Goal: Share content

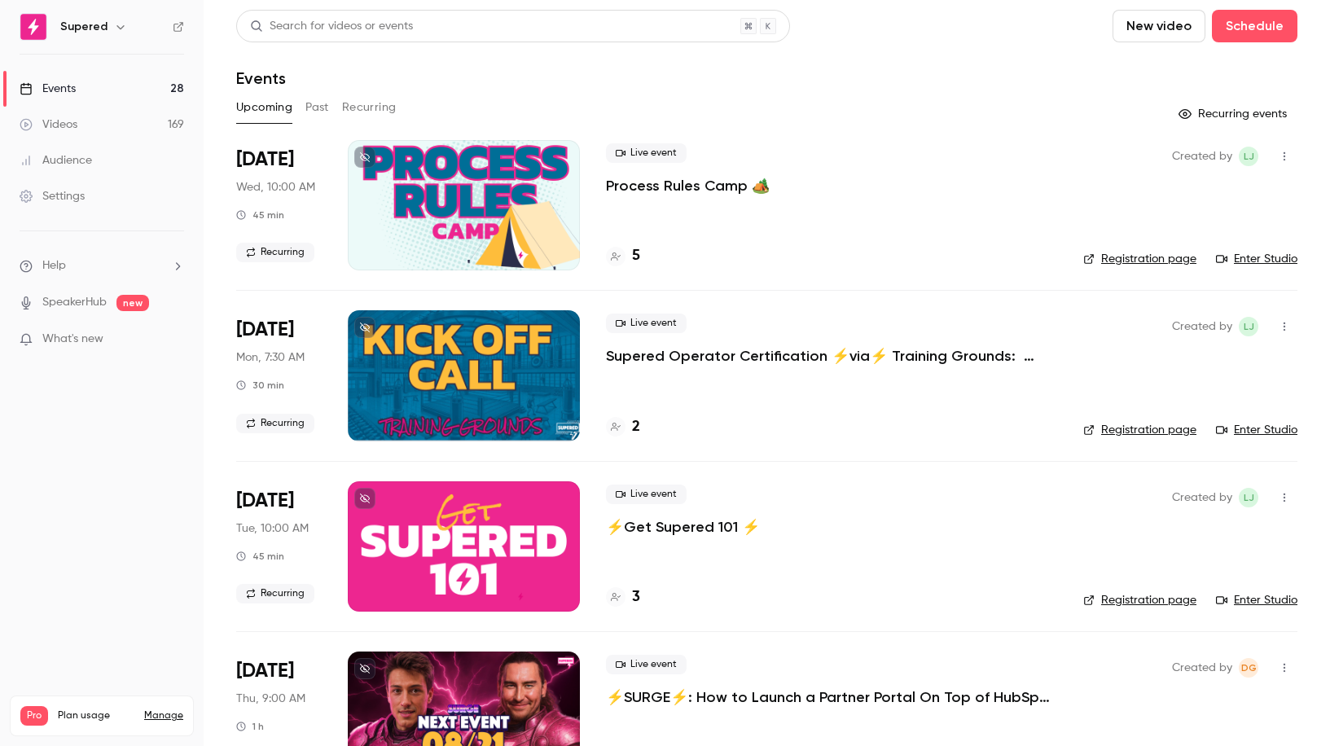
click at [71, 117] on div "Videos" at bounding box center [49, 124] width 58 height 16
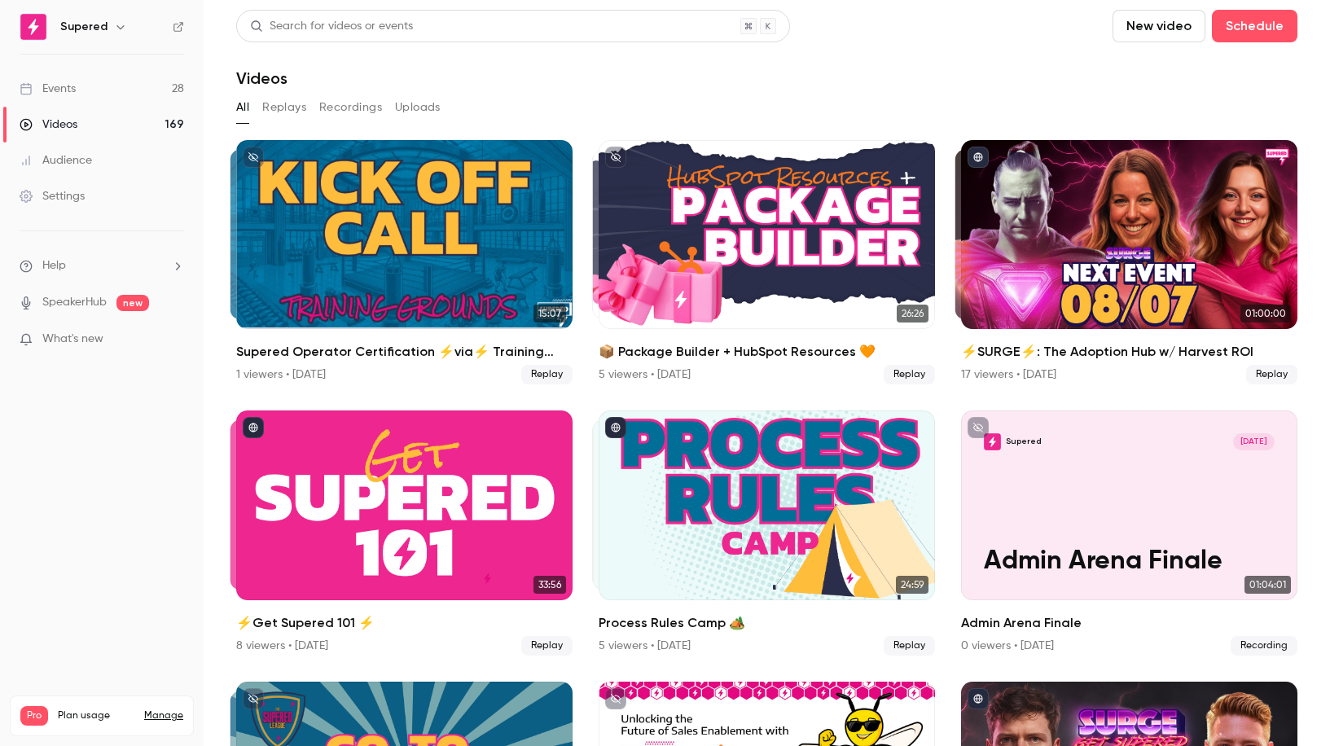
click at [358, 104] on button "Recordings" at bounding box center [350, 107] width 63 height 26
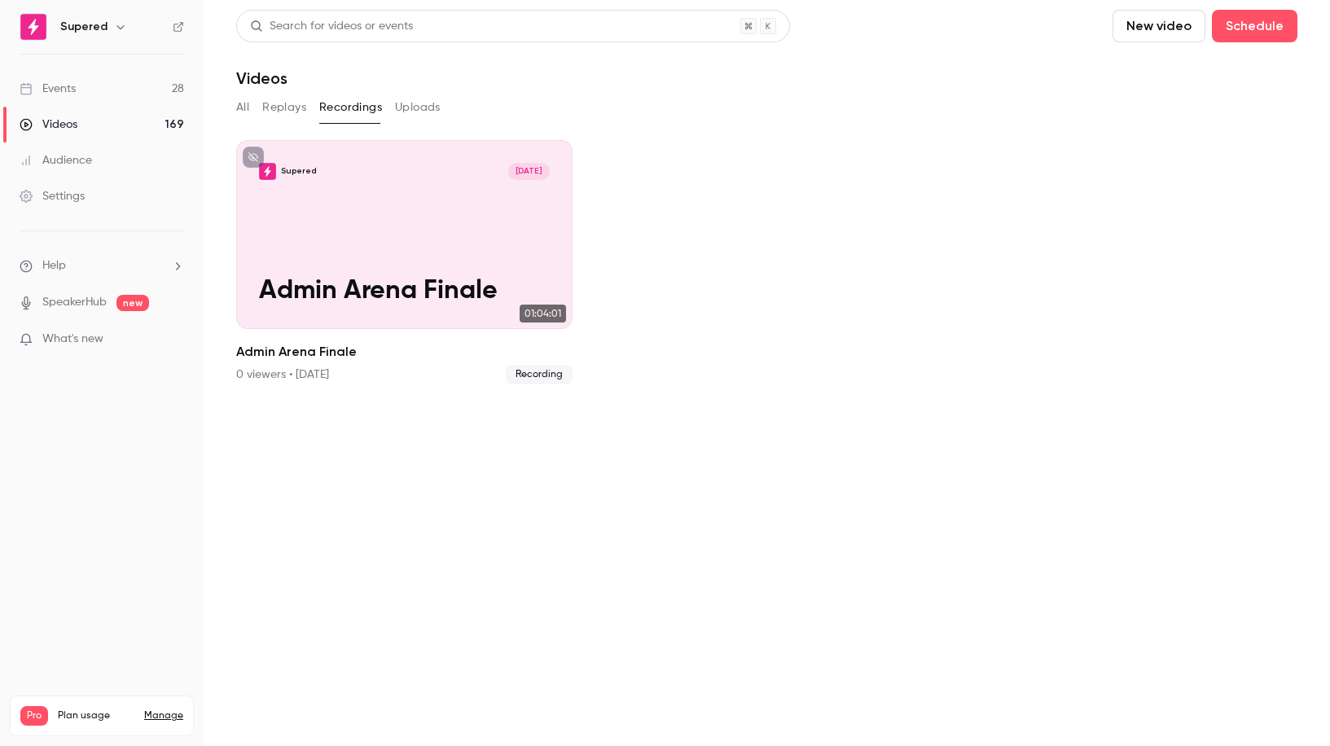
click at [266, 112] on button "Replays" at bounding box center [284, 107] width 44 height 26
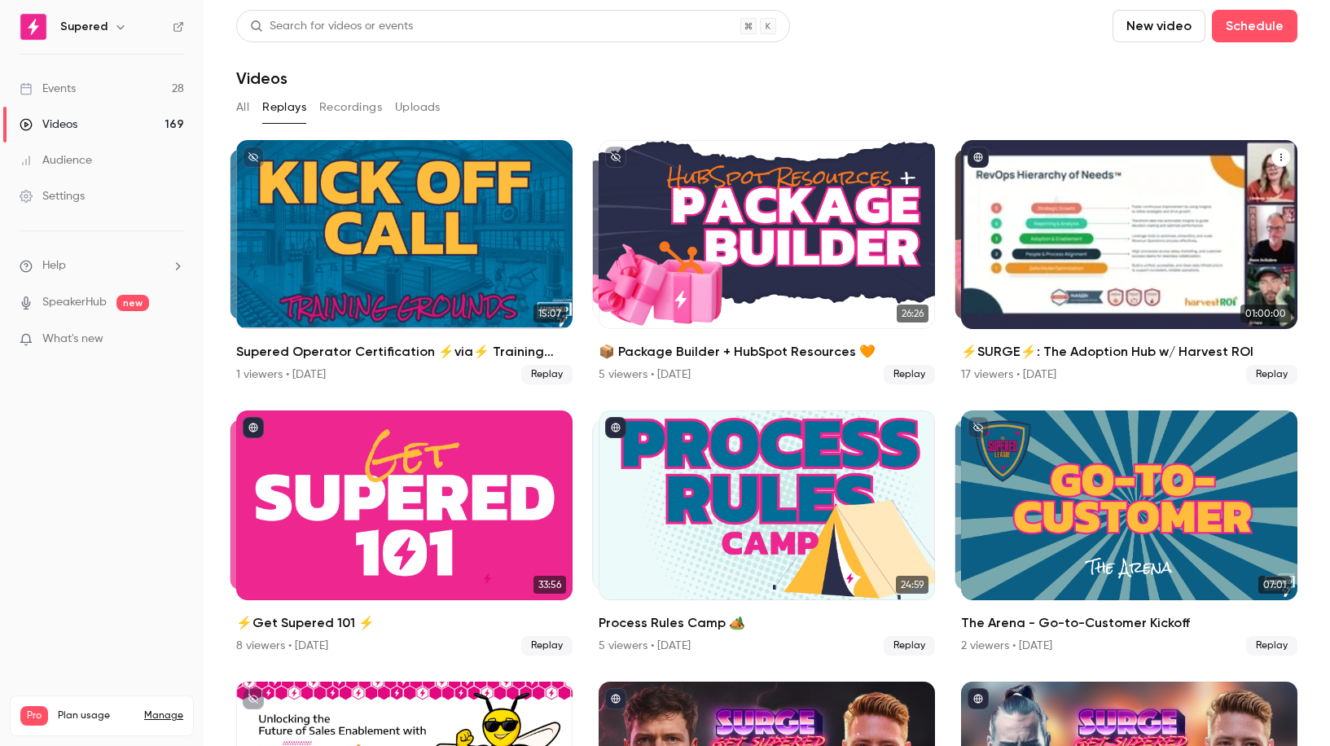
click at [1104, 235] on div "⚡️SURGE⚡️: The Adoption Hub w/ Harvest ROI" at bounding box center [1129, 234] width 336 height 189
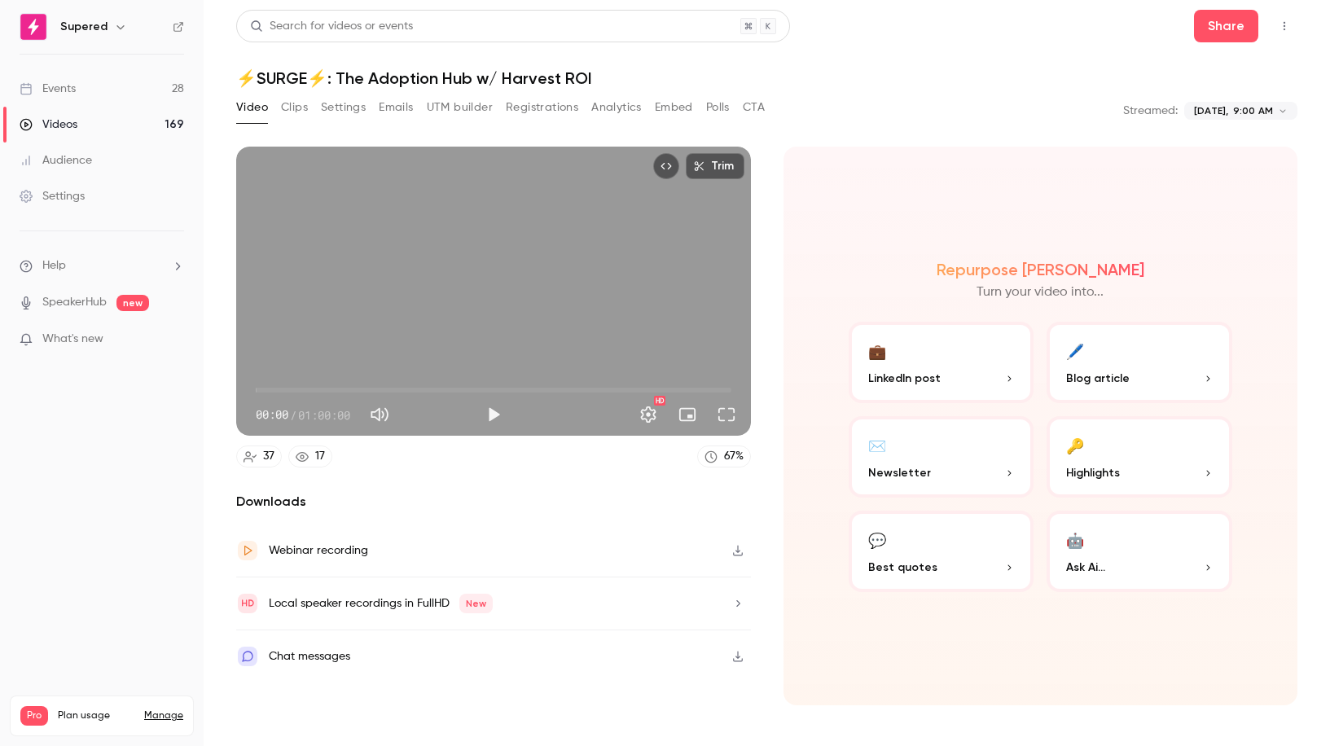
click at [1288, 25] on icon "Top Bar Actions" at bounding box center [1284, 25] width 13 height 11
click at [995, 55] on div at bounding box center [665, 373] width 1330 height 746
click at [1217, 31] on button "Share" at bounding box center [1226, 26] width 64 height 33
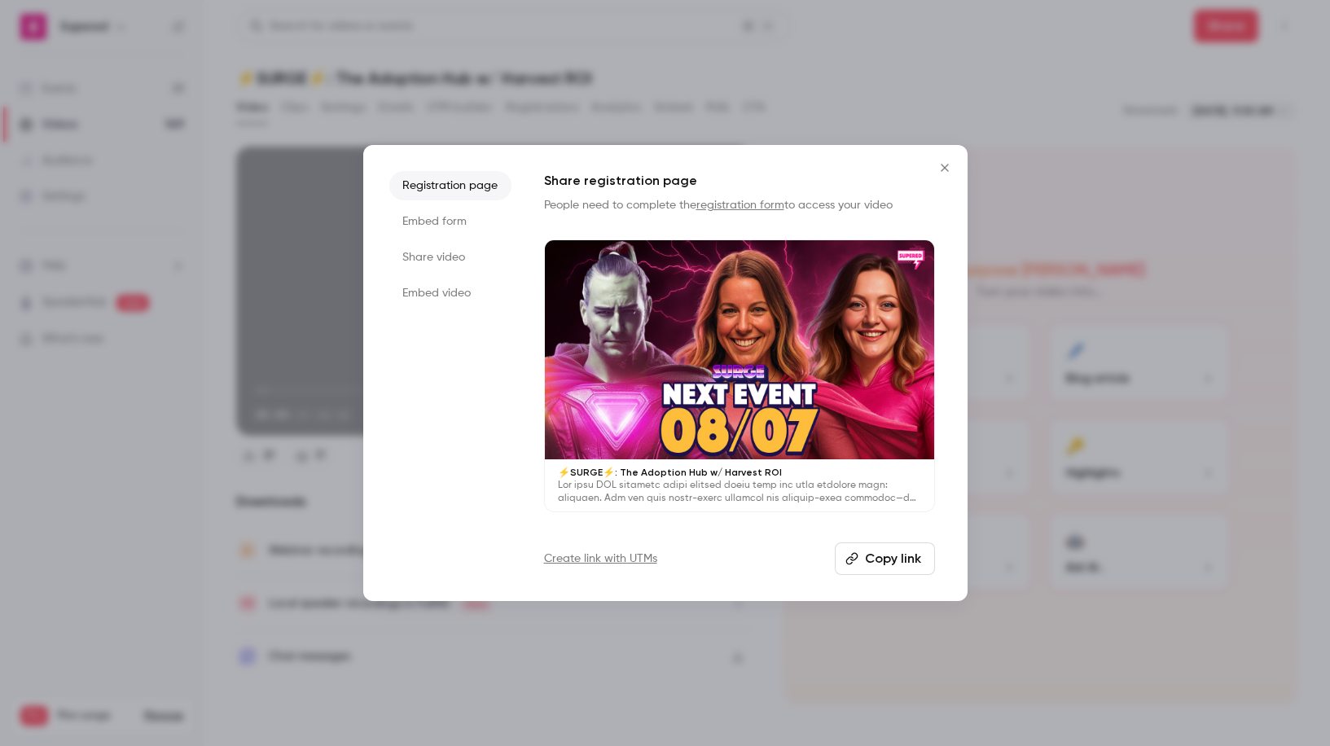
click at [438, 223] on li "Embed form" at bounding box center [450, 221] width 122 height 29
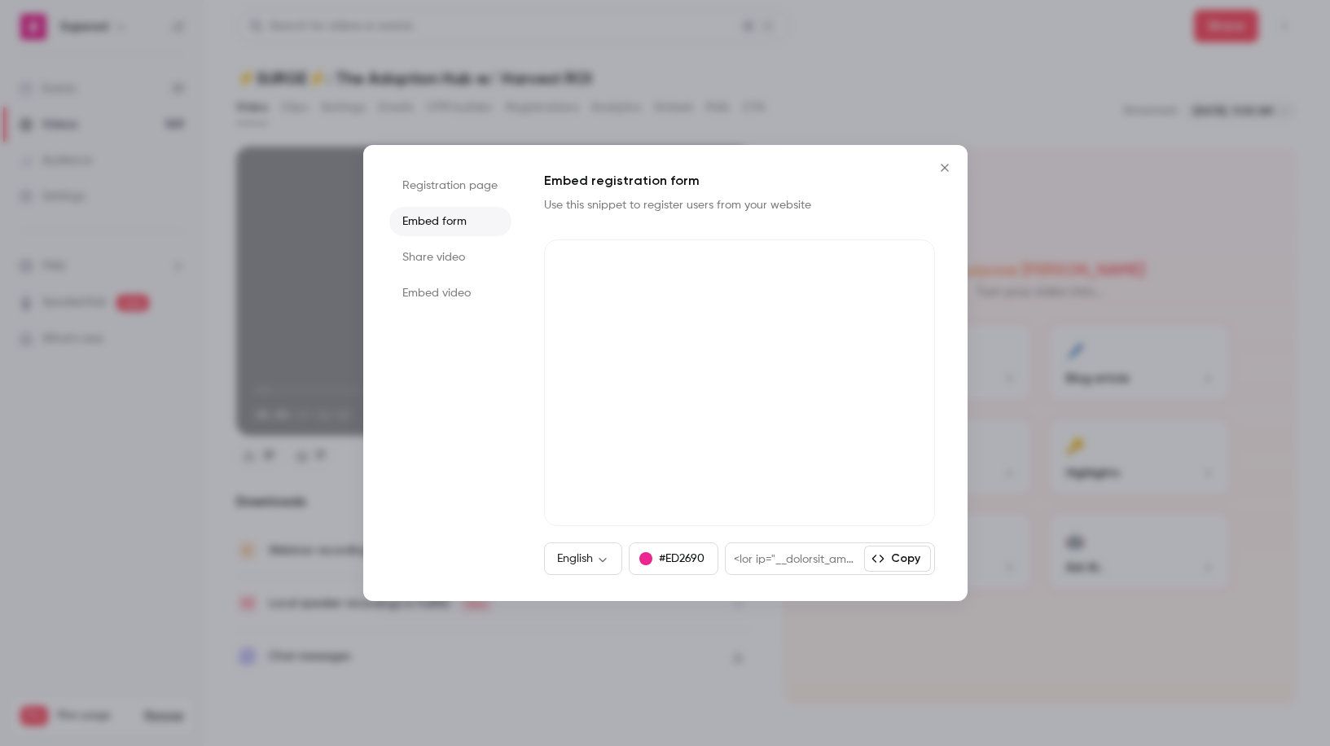
click at [436, 258] on li "Share video" at bounding box center [450, 257] width 122 height 29
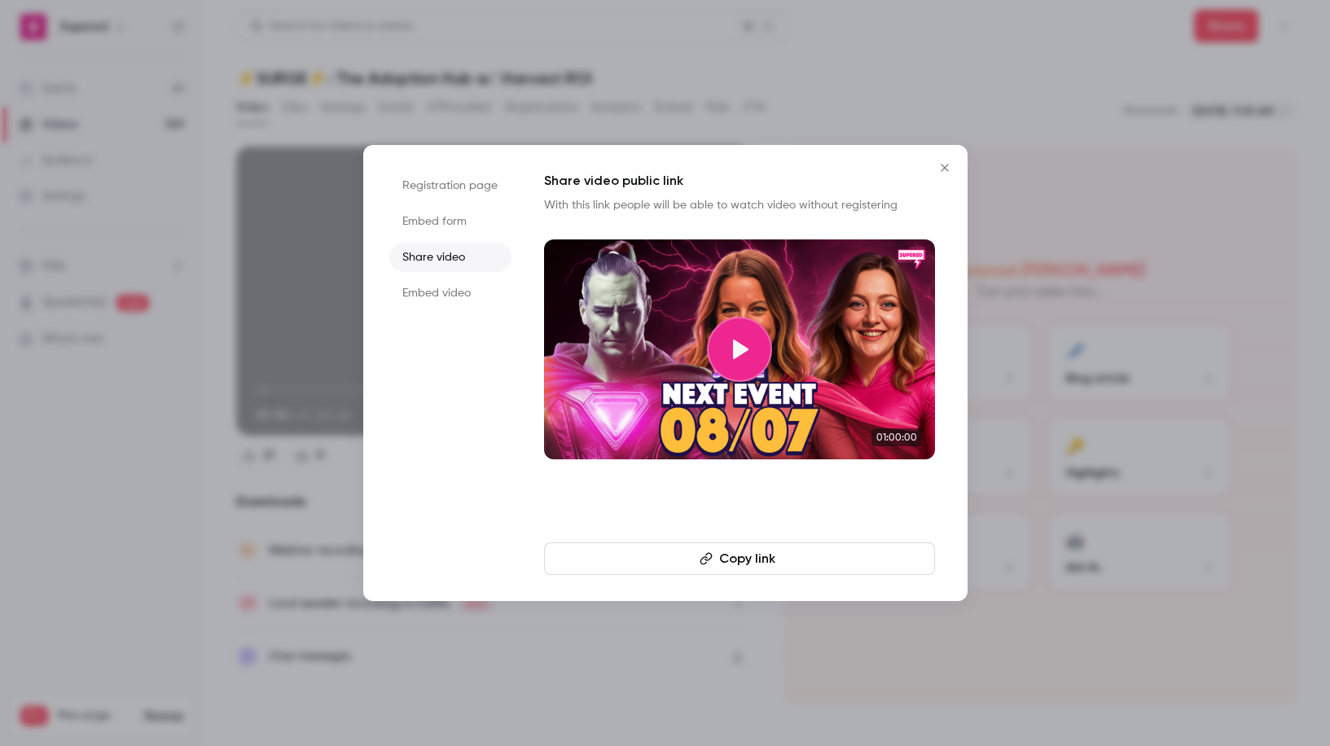
click at [451, 292] on li "Embed video" at bounding box center [450, 293] width 122 height 29
click at [429, 217] on li "Embed form" at bounding box center [450, 221] width 122 height 29
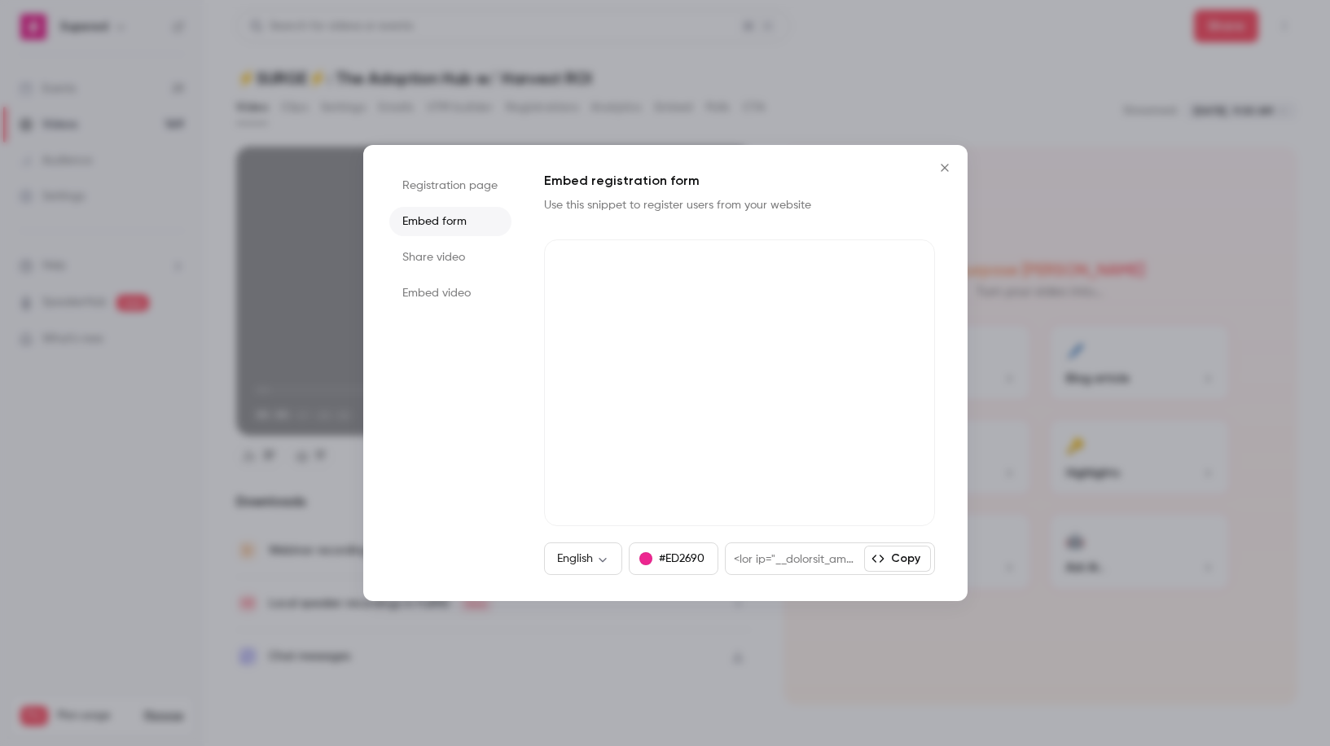
click at [430, 187] on li "Registration page" at bounding box center [450, 185] width 122 height 29
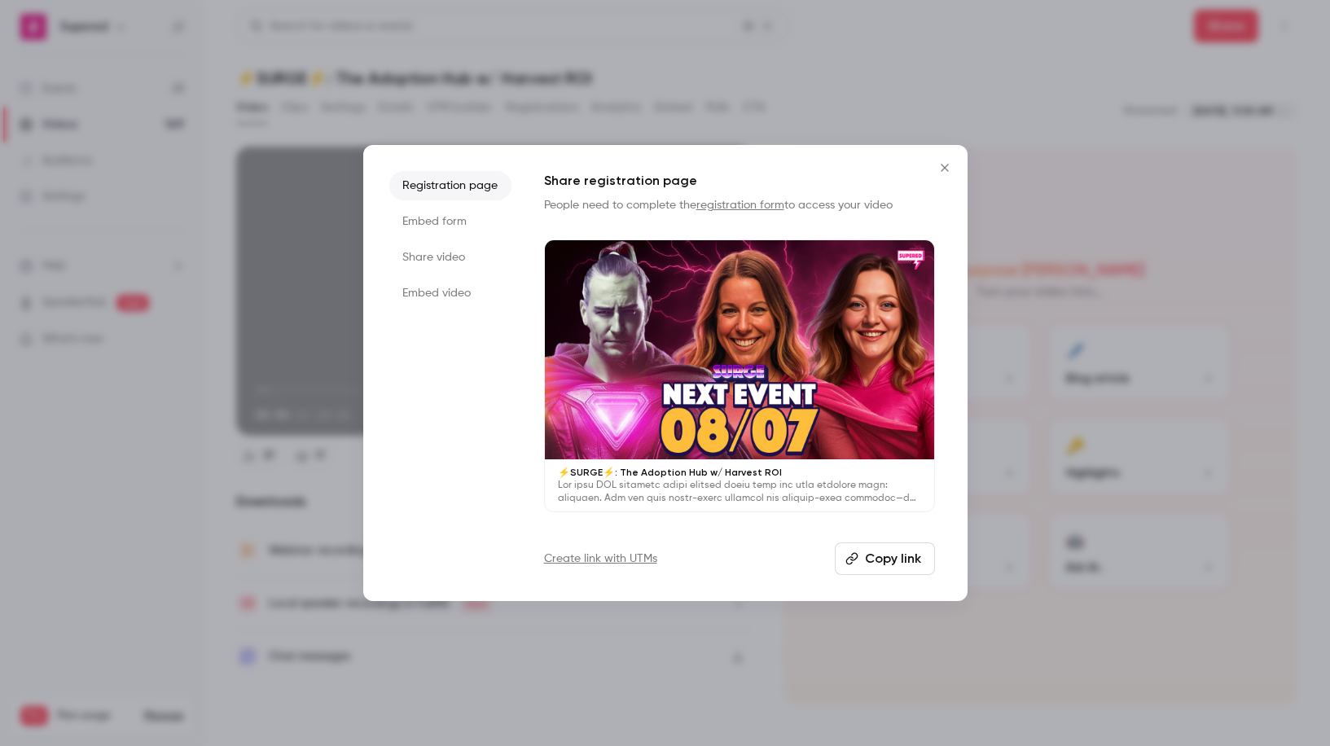
click at [951, 168] on icon "Close" at bounding box center [945, 167] width 20 height 13
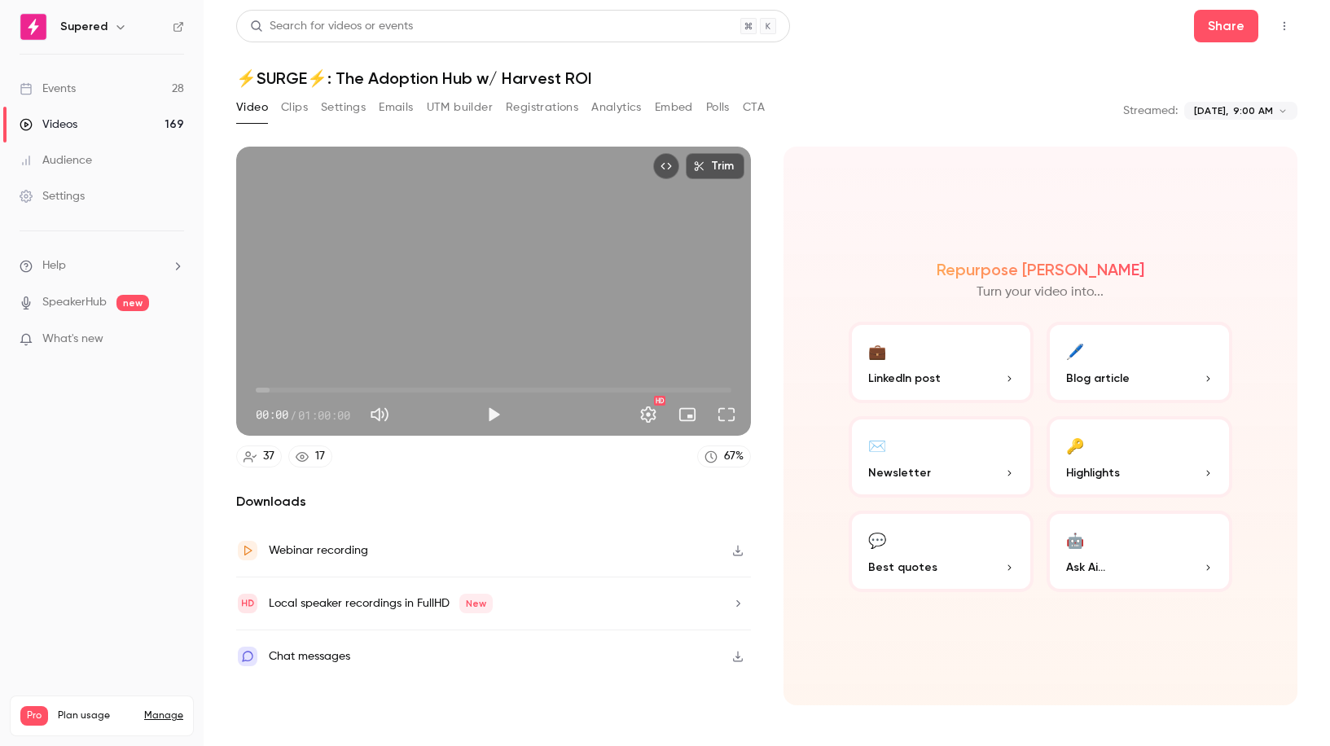
click at [740, 551] on icon "button" at bounding box center [737, 550] width 13 height 11
